Goal: Transaction & Acquisition: Purchase product/service

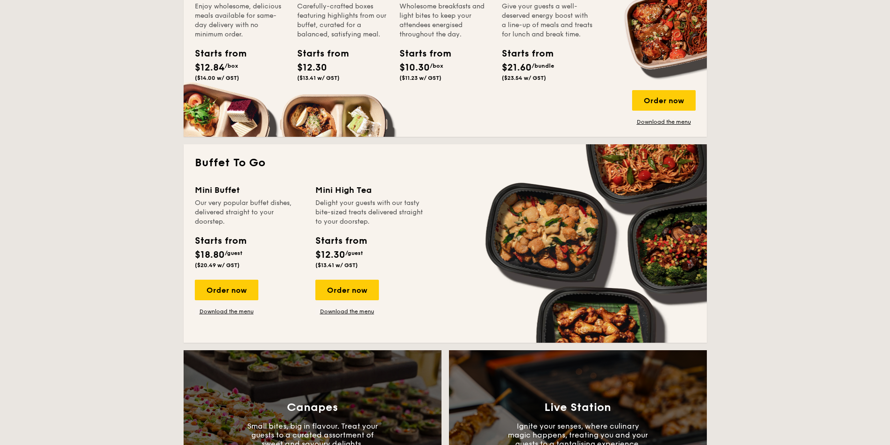
scroll to position [747, 0]
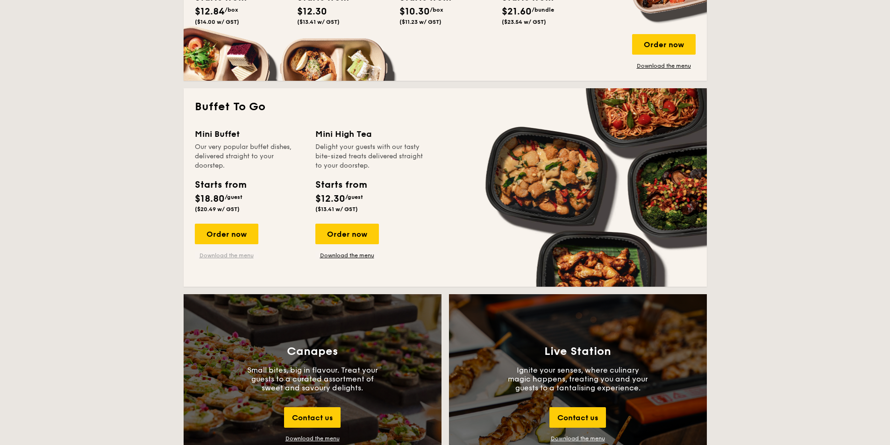
click at [242, 255] on link "Download the menu" at bounding box center [227, 255] width 64 height 7
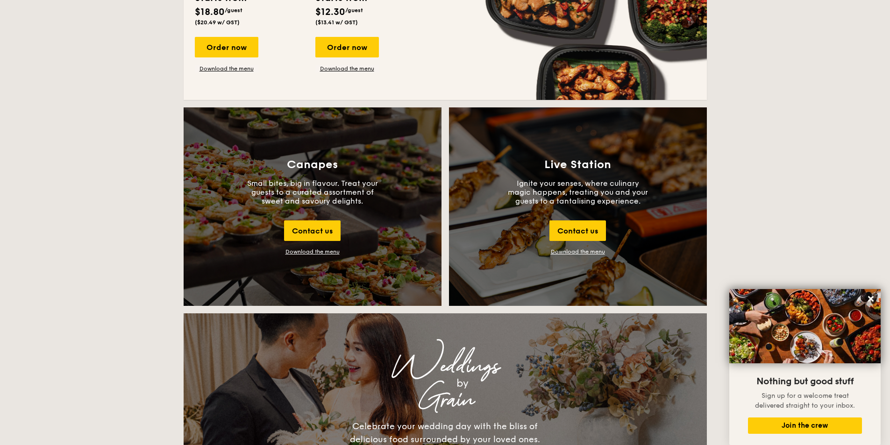
scroll to position [654, 0]
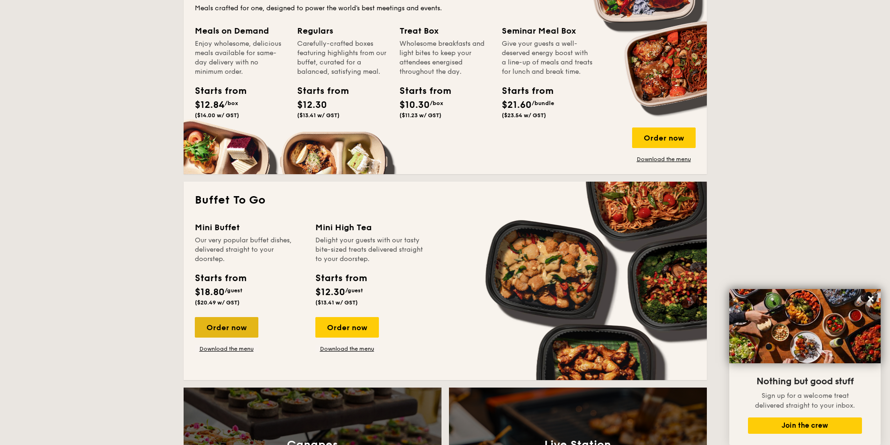
click at [234, 325] on div "Order now" at bounding box center [227, 327] width 64 height 21
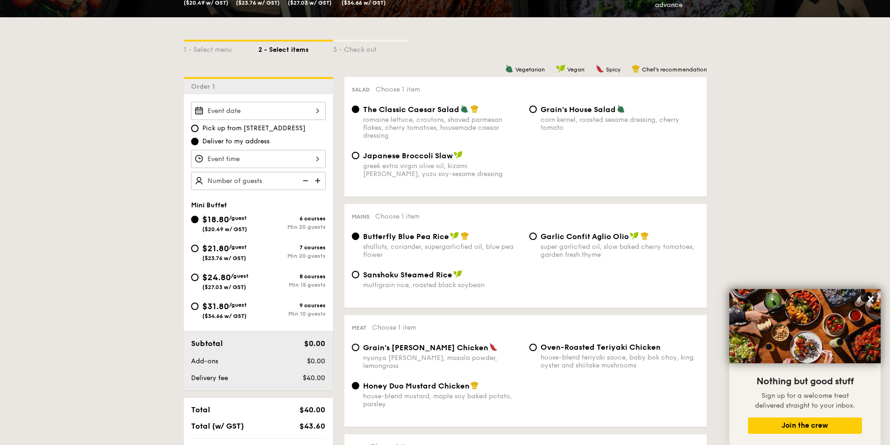
scroll to position [187, 0]
click at [311, 106] on div at bounding box center [258, 110] width 135 height 18
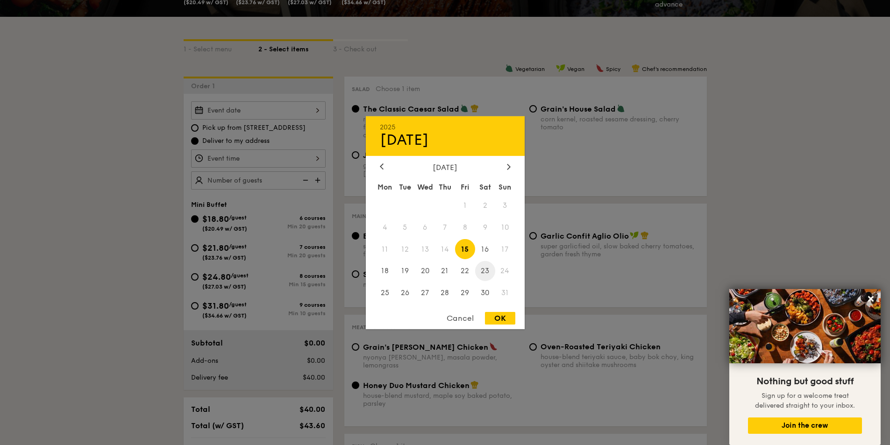
click at [486, 266] on span "23" at bounding box center [485, 271] width 20 height 20
click at [491, 316] on div "OK" at bounding box center [500, 318] width 30 height 13
type input "[DATE]"
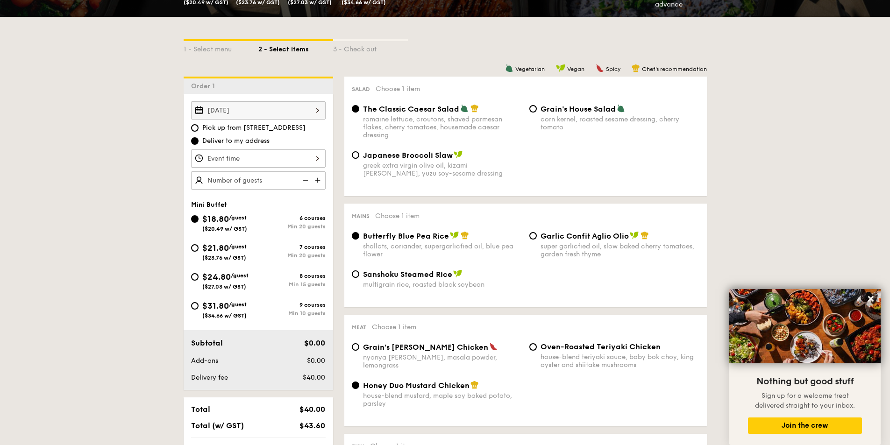
click at [308, 160] on div at bounding box center [258, 158] width 135 height 18
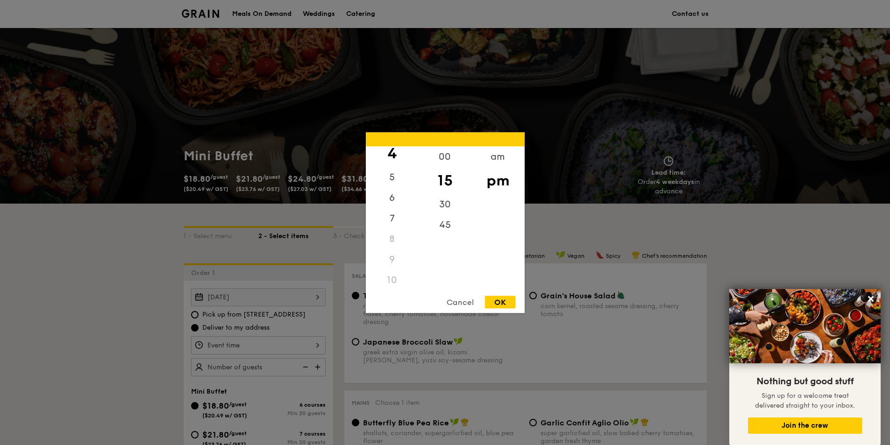
scroll to position [92, 0]
click at [400, 279] on div "10" at bounding box center [392, 276] width 53 height 21
click at [392, 276] on div "10" at bounding box center [392, 276] width 53 height 21
click at [394, 225] on div "8" at bounding box center [392, 235] width 53 height 21
drag, startPoint x: 394, startPoint y: 224, endPoint x: 397, endPoint y: 266, distance: 42.2
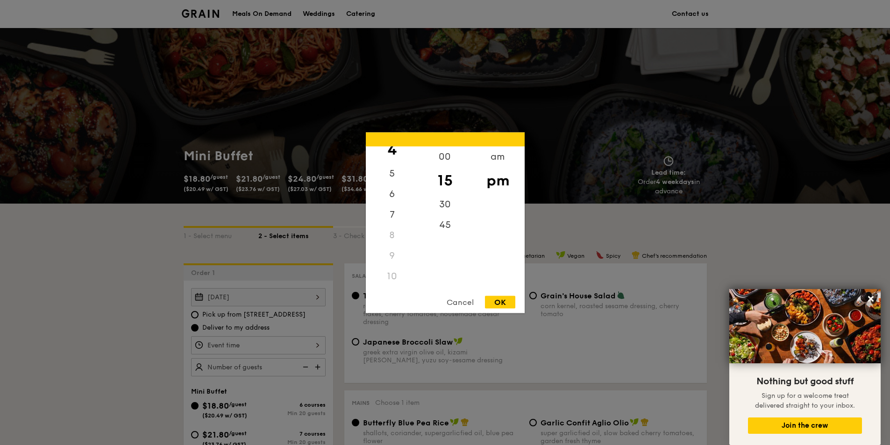
click at [394, 233] on div "12 1 2 3 4 5 6 7 8 9 10 11" at bounding box center [392, 217] width 53 height 142
click at [395, 277] on div "10" at bounding box center [392, 276] width 53 height 21
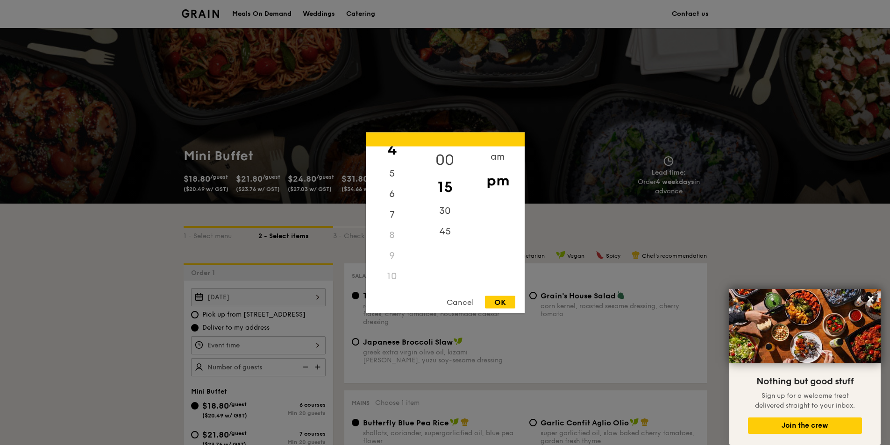
click at [444, 156] on div "00" at bounding box center [444, 159] width 53 height 27
click at [499, 155] on div "am" at bounding box center [497, 159] width 53 height 27
click at [393, 272] on div "10" at bounding box center [392, 272] width 53 height 27
click at [448, 156] on div "00" at bounding box center [444, 156] width 53 height 21
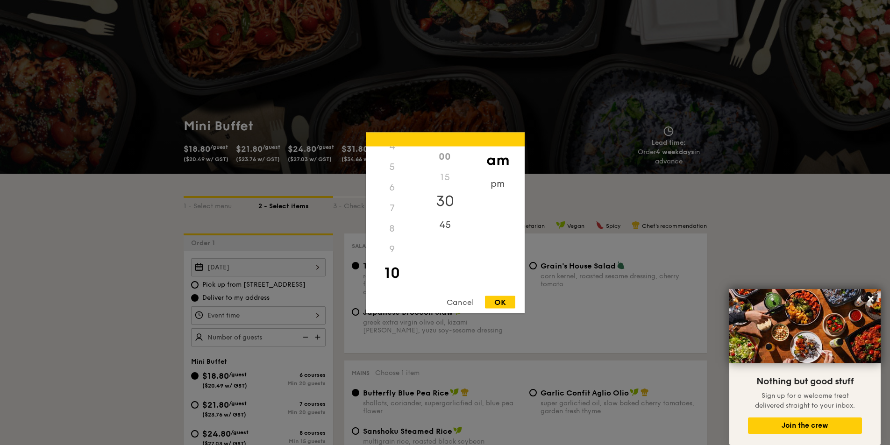
scroll to position [47, 0]
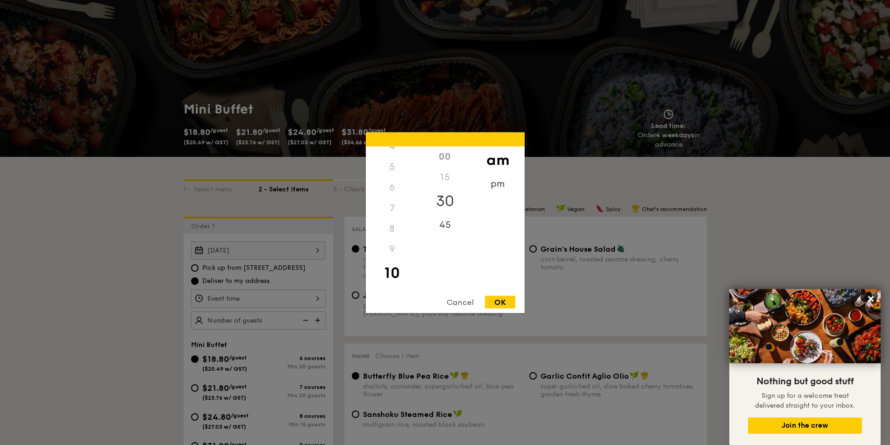
click at [442, 199] on div "30" at bounding box center [444, 200] width 53 height 27
click at [494, 304] on div "OK" at bounding box center [500, 302] width 30 height 13
type input "10:30AM"
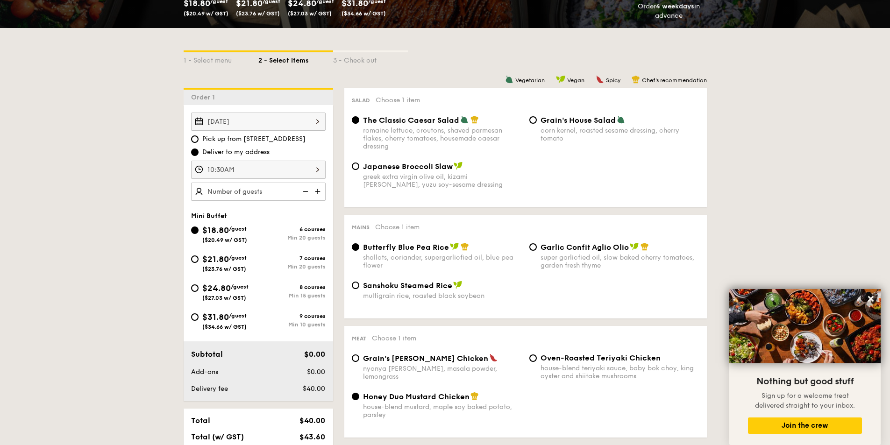
scroll to position [187, 0]
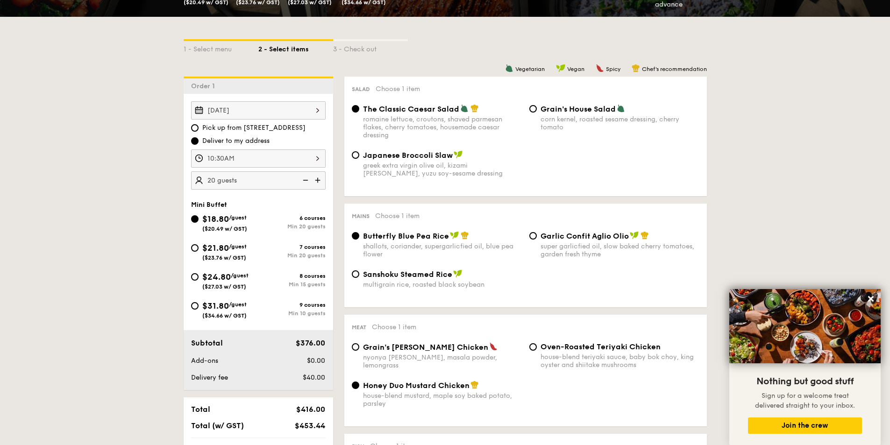
click at [305, 181] on img at bounding box center [305, 180] width 14 height 18
click at [308, 180] on img at bounding box center [305, 180] width 14 height 18
click at [319, 180] on img at bounding box center [319, 180] width 14 height 18
click at [307, 181] on img at bounding box center [305, 180] width 14 height 18
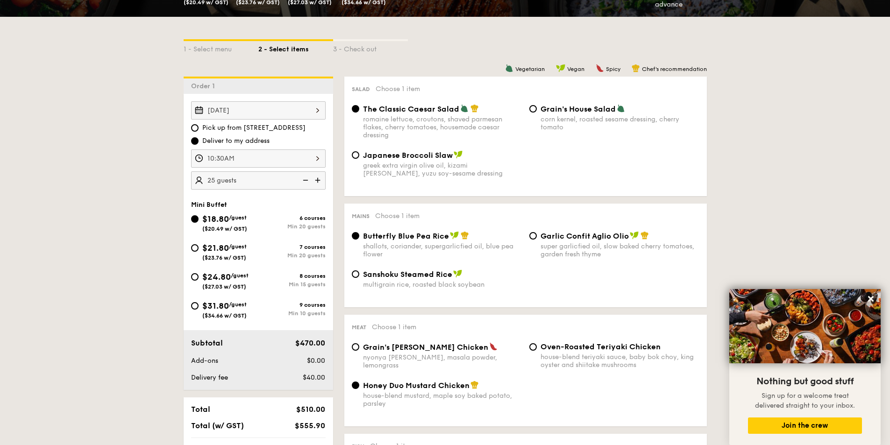
type input "20 guests"
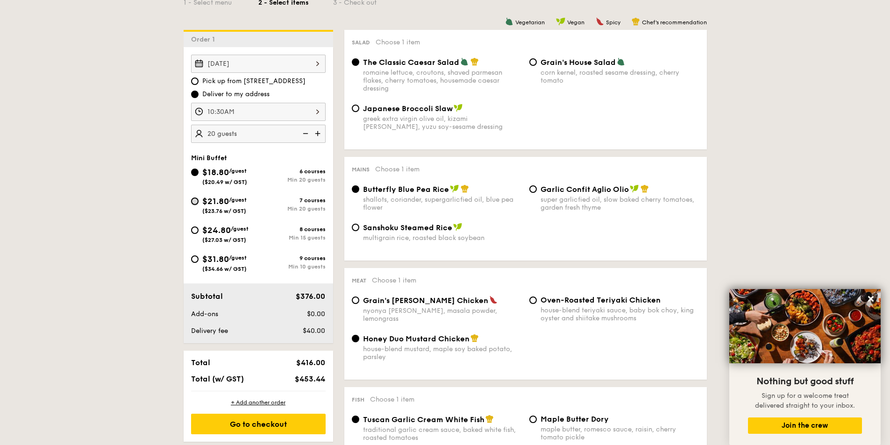
click at [192, 202] on input "$21.80 /guest ($23.76 w/ GST) 7 courses Min 20 guests" at bounding box center [194, 201] width 7 height 7
radio input "true"
radio input "false"
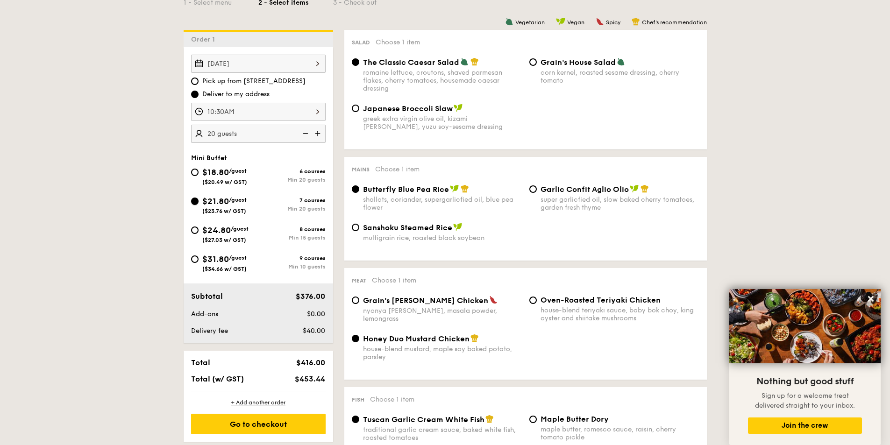
radio input "true"
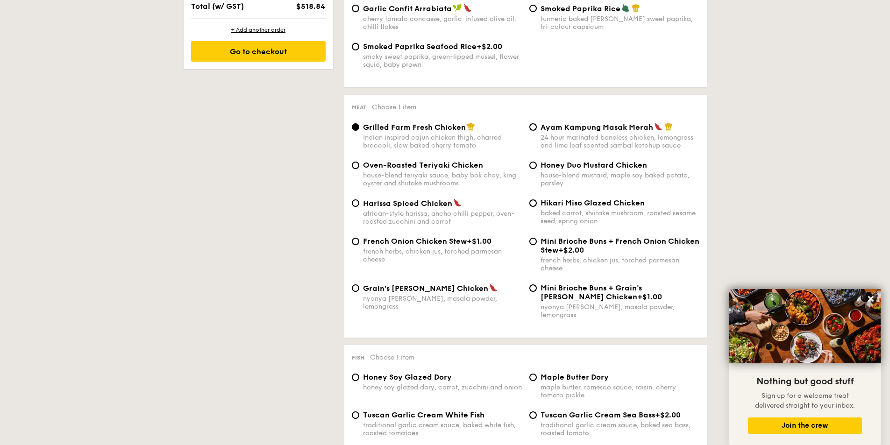
scroll to position [607, 0]
click at [533, 127] on input "Ayam Kampung Masak Merah 24 hour marinated boneless chicken, lemongrass and lim…" at bounding box center [532, 125] width 7 height 7
radio input "true"
click at [359, 125] on input "Grilled Farm Fresh Chicken Indian inspired cajun chicken thigh, charred broccol…" at bounding box center [355, 125] width 7 height 7
radio input "true"
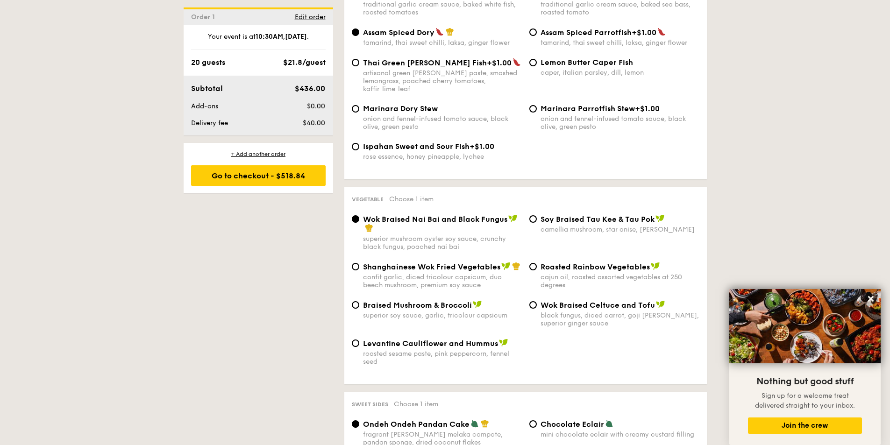
scroll to position [1028, 0]
click at [359, 262] on div "Shanghainese Wok Fried Vegetables confit garlic, diced tricolour capsicum, duo …" at bounding box center [436, 275] width 177 height 27
click at [358, 262] on input "Shanghainese Wok Fried Vegetables confit garlic, diced tricolour capsicum, duo …" at bounding box center [355, 265] width 7 height 7
radio input "true"
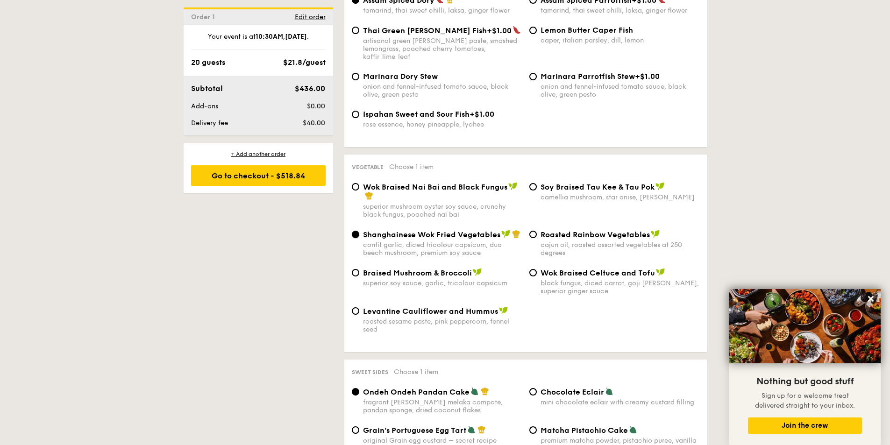
scroll to position [1074, 0]
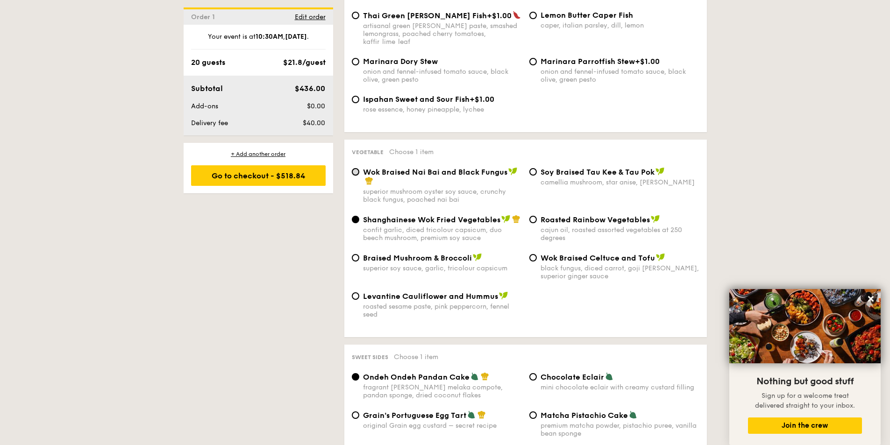
click at [356, 168] on input "Wok Braised Nai Bai and Black Fungus superior mushroom oyster soy sauce, crunch…" at bounding box center [355, 171] width 7 height 7
radio input "true"
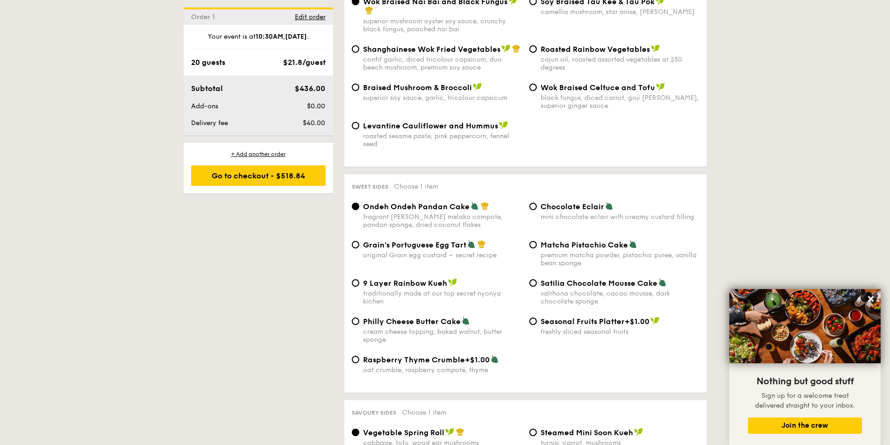
scroll to position [1261, 0]
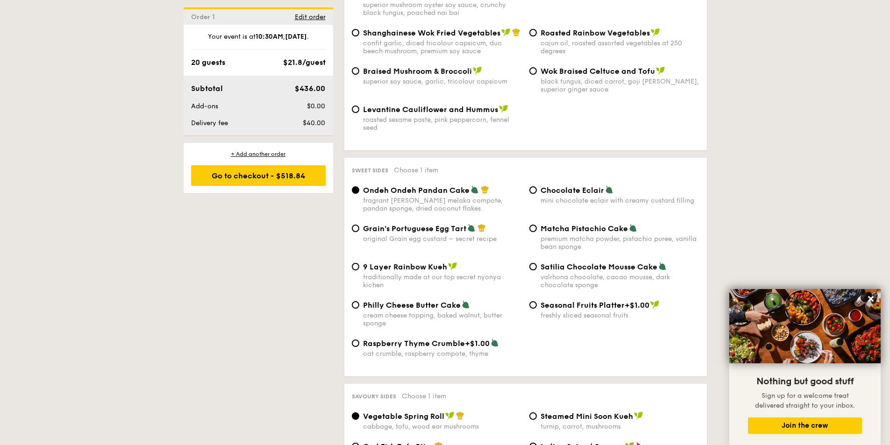
click at [539, 185] on div "Chocolate Eclair mini chocolate eclair with creamy custard filling" at bounding box center [613, 194] width 177 height 19
click at [535, 186] on input "Chocolate Eclair mini chocolate eclair with creamy custard filling" at bounding box center [532, 189] width 7 height 7
radio input "true"
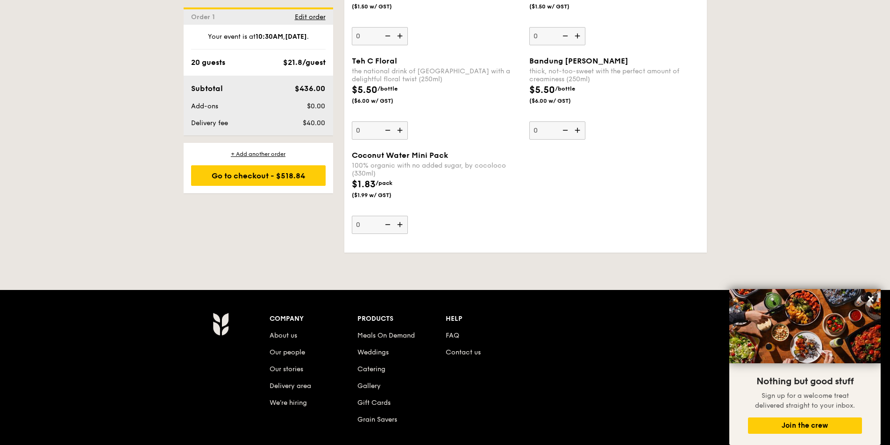
scroll to position [2662, 0]
click at [307, 179] on div "Go to checkout - $518.84" at bounding box center [258, 175] width 135 height 21
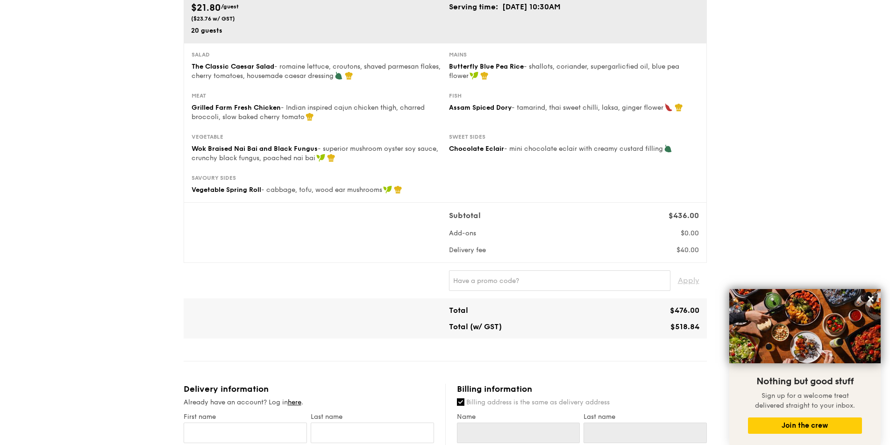
scroll to position [140, 0]
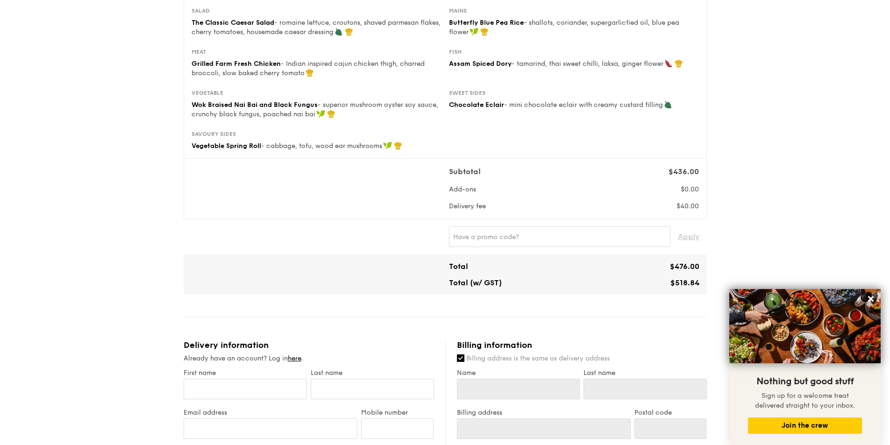
drag, startPoint x: 672, startPoint y: 282, endPoint x: 702, endPoint y: 284, distance: 29.5
click at [702, 284] on div "$518.84" at bounding box center [638, 282] width 129 height 9
copy span "$518.84"
